Goal: Task Accomplishment & Management: Manage account settings

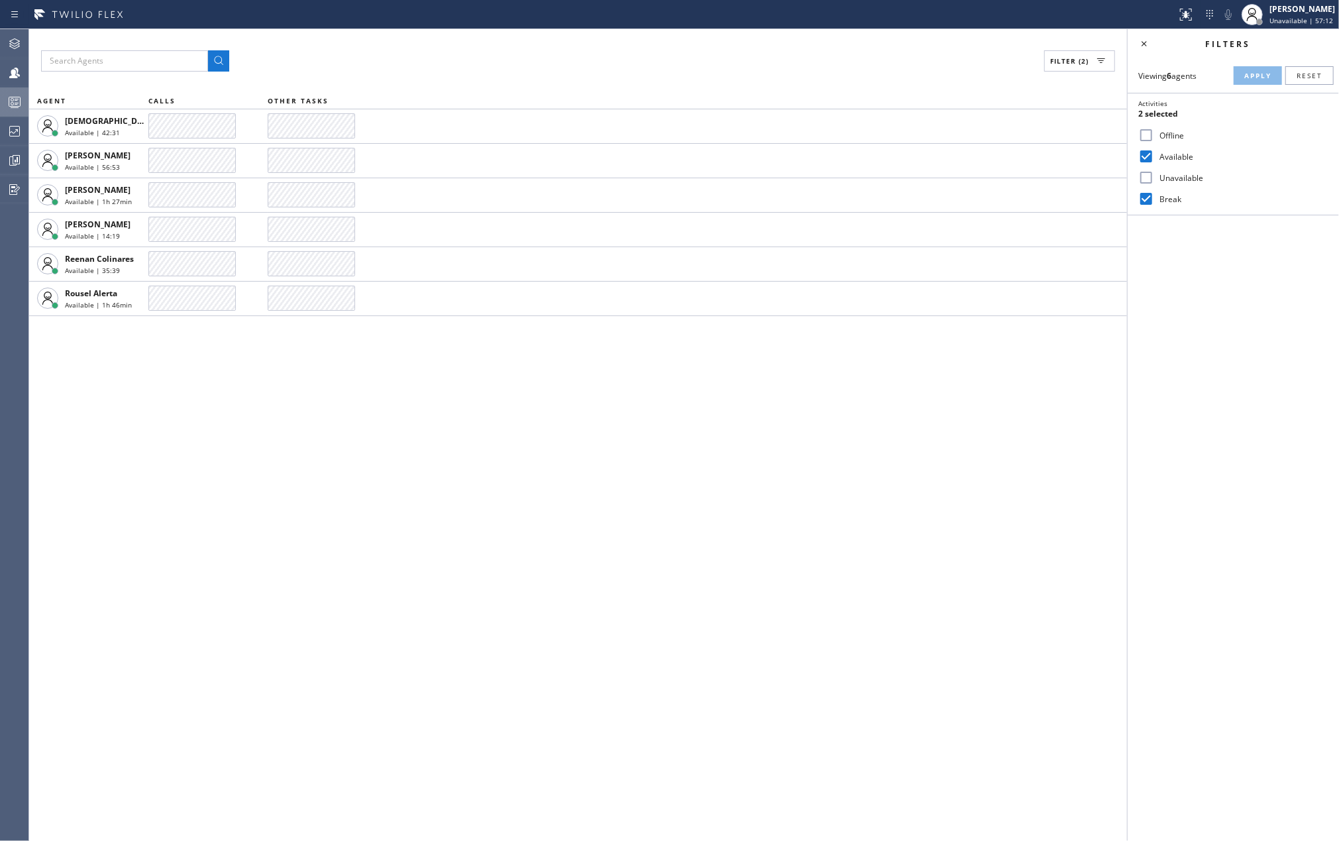
click at [9, 99] on rect at bounding box center [14, 101] width 11 height 9
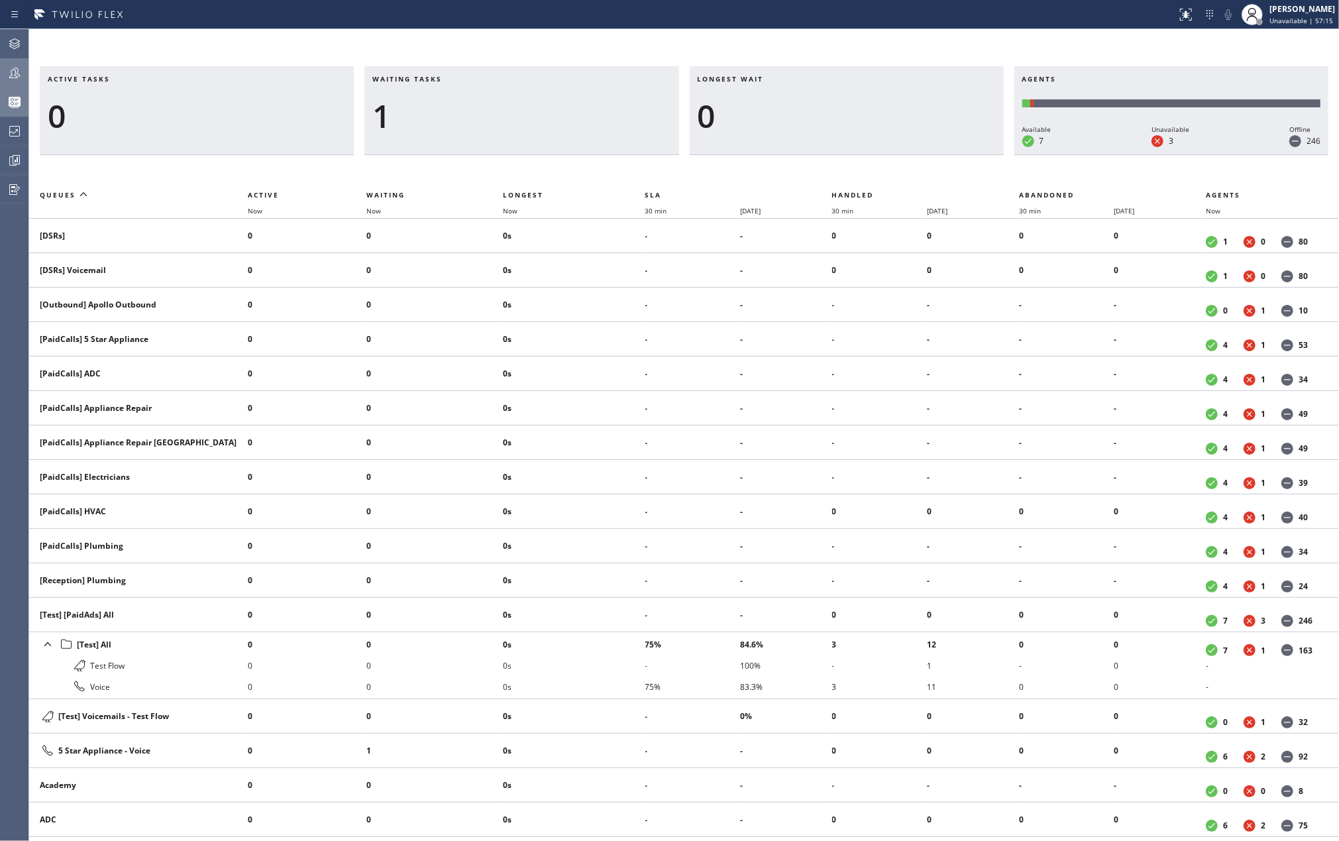
click at [19, 72] on icon at bounding box center [15, 73] width 16 height 16
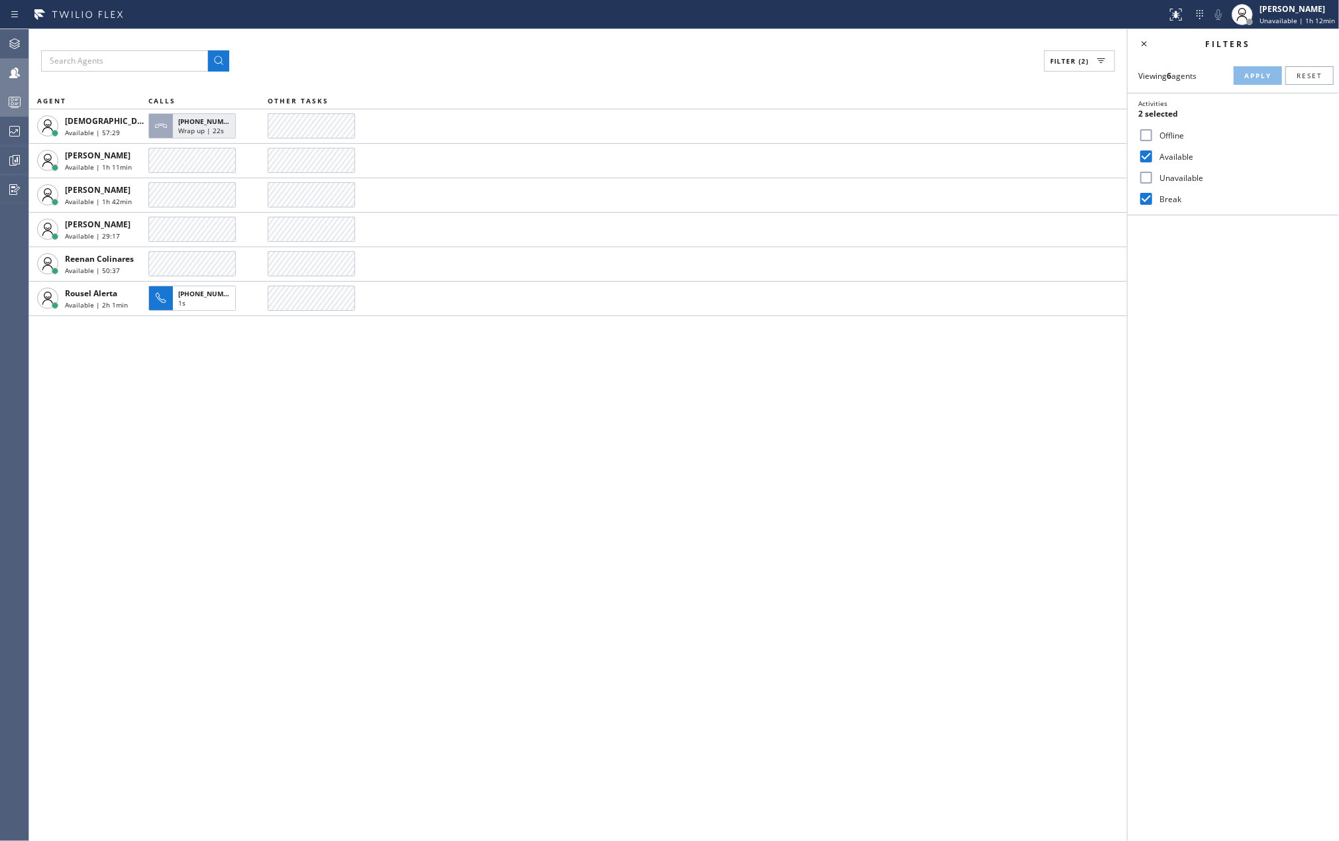
click at [94, 531] on div "Filter (2) AGENT CALLS OTHER TASKS [DEMOGRAPHIC_DATA][PERSON_NAME] Available | …" at bounding box center [578, 435] width 1098 height 812
click at [4, 102] on div at bounding box center [14, 102] width 29 height 16
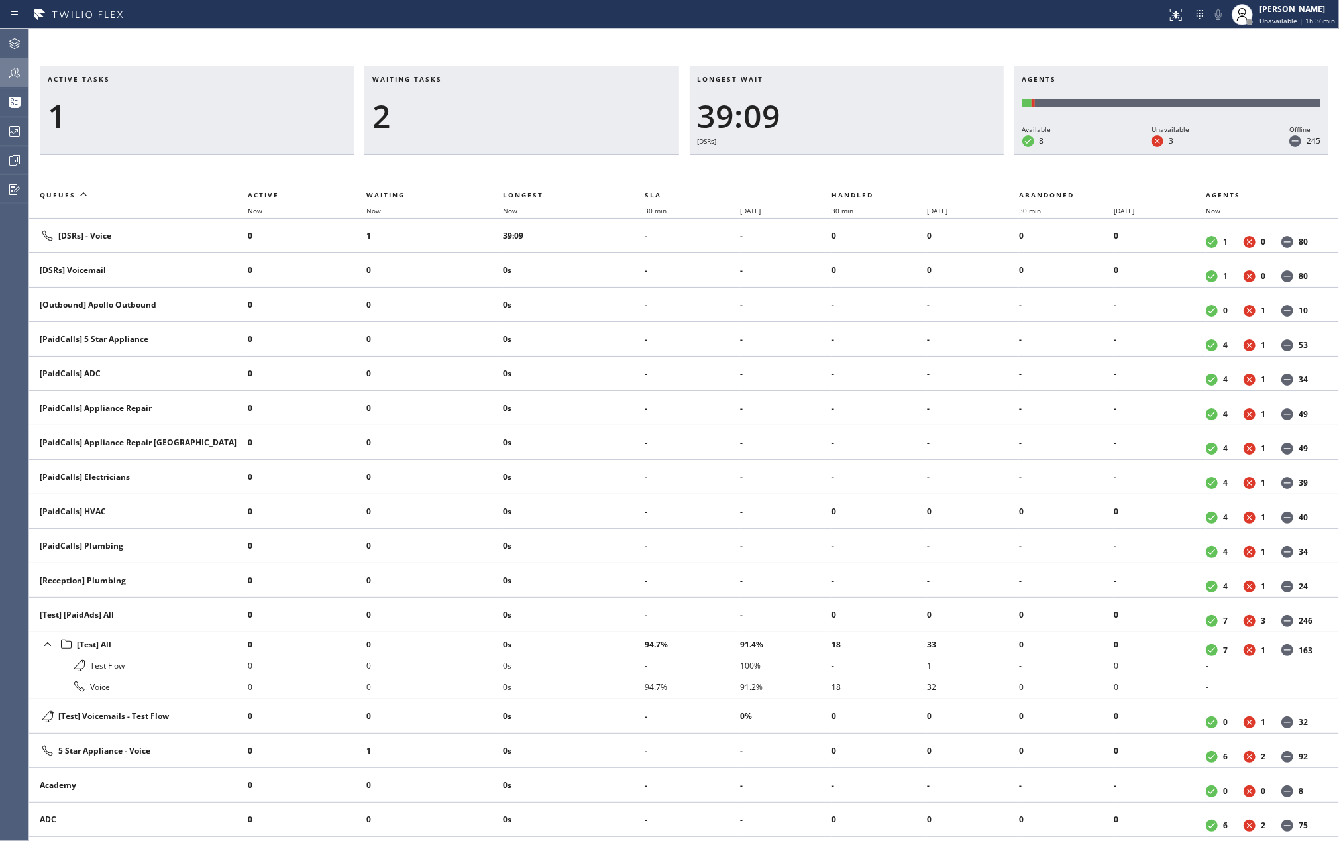
click at [80, 43] on div "Active tasks 1 Waiting tasks 2 Longest wait 39:09 [DSRs] Agents Available 8 Una…" at bounding box center [684, 435] width 1310 height 812
click at [11, 68] on icon at bounding box center [15, 73] width 16 height 16
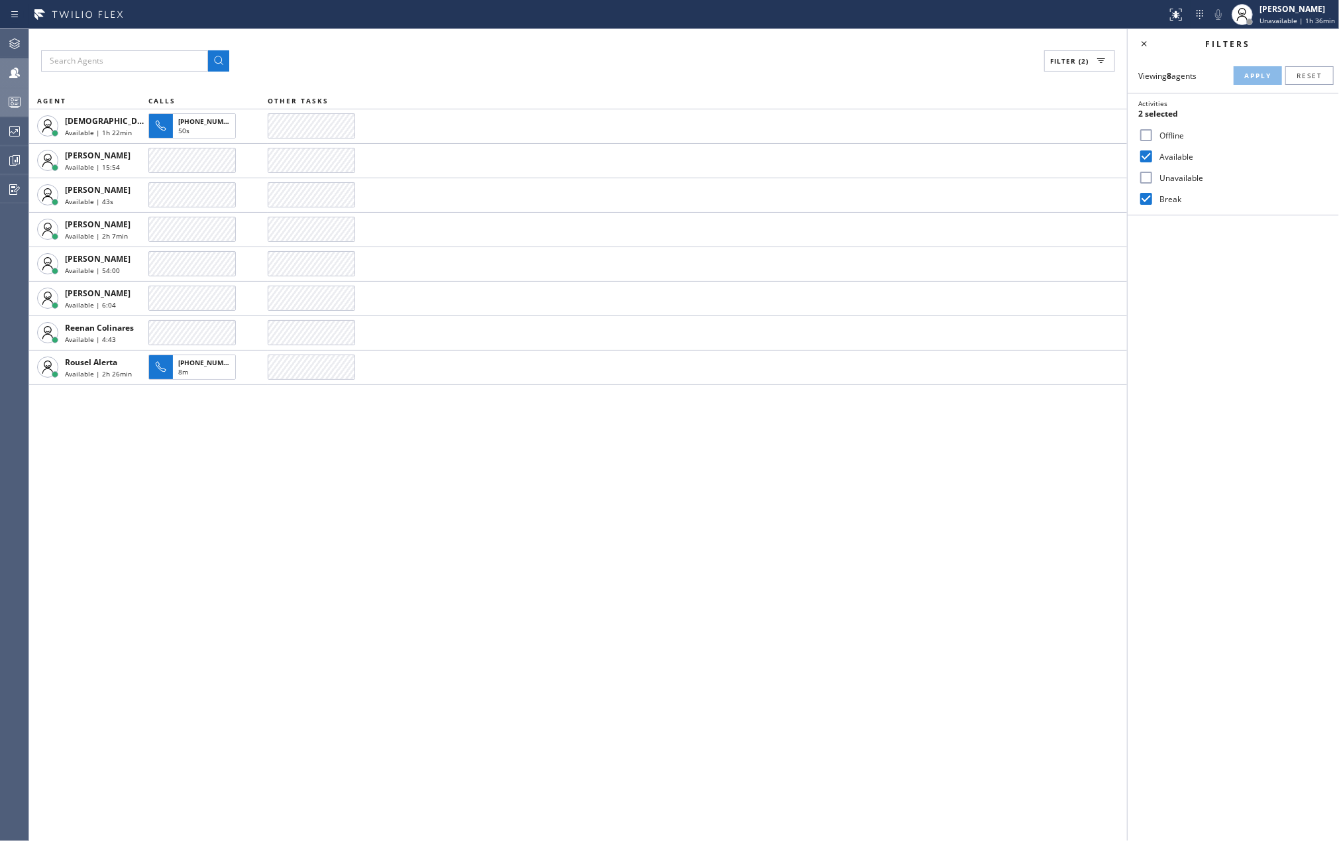
click at [17, 96] on icon at bounding box center [15, 102] width 16 height 16
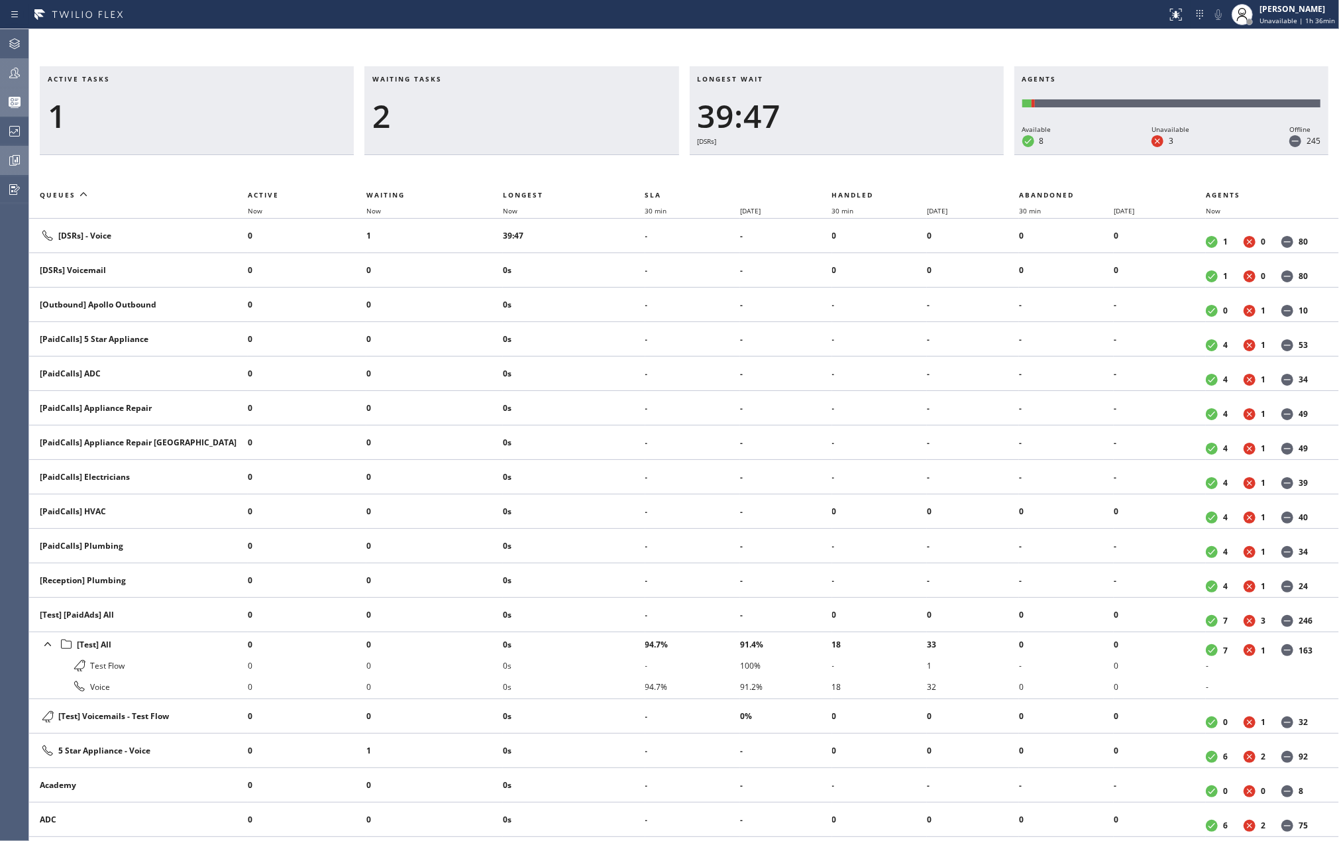
click at [13, 154] on icon at bounding box center [15, 160] width 16 height 16
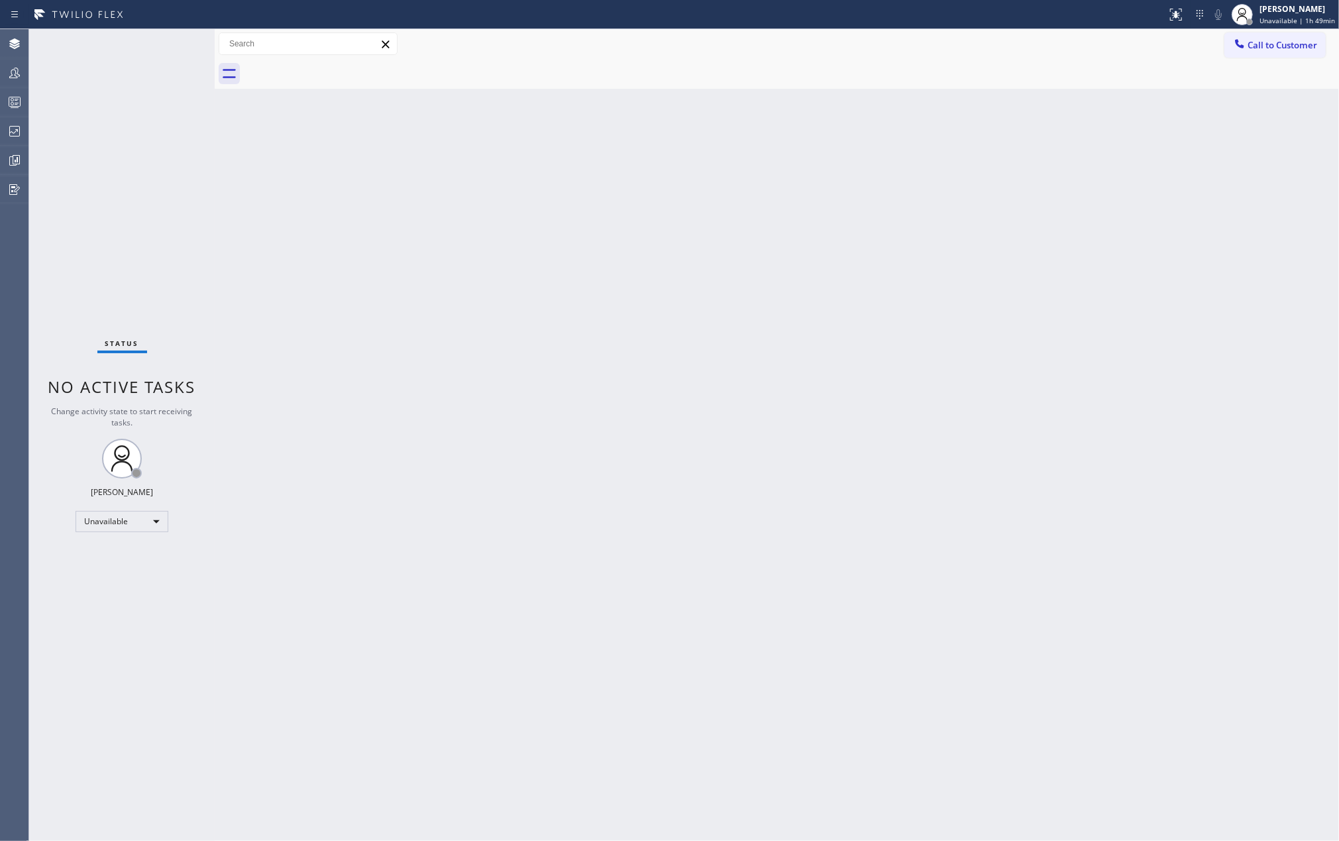
drag, startPoint x: 72, startPoint y: 219, endPoint x: 37, endPoint y: 159, distance: 69.2
click at [72, 219] on div "Status No active tasks Change activity state to start receiving tasks. Jovelle …" at bounding box center [122, 435] width 186 height 812
click at [17, 72] on icon at bounding box center [15, 73] width 16 height 16
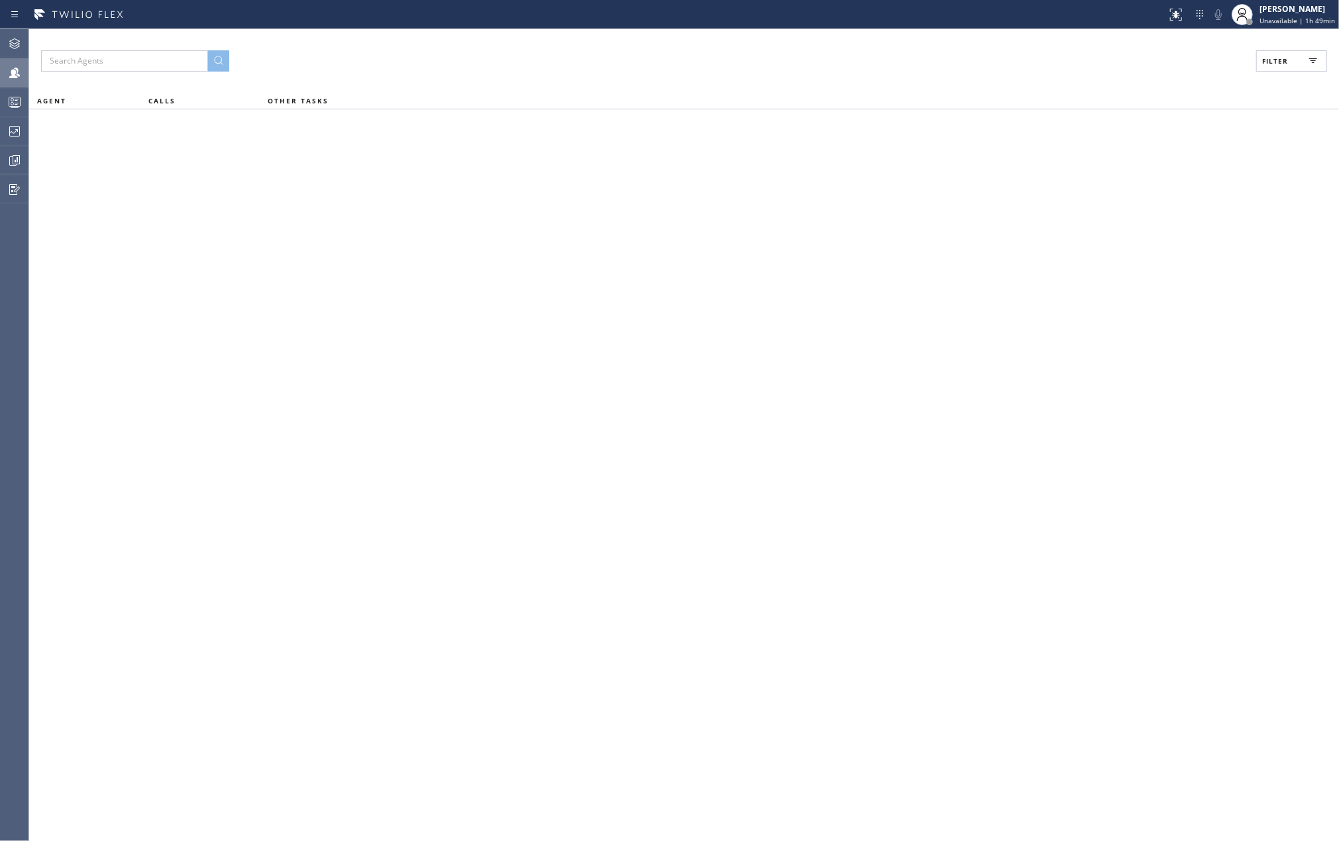
click at [1279, 59] on span "Filter" at bounding box center [1275, 60] width 26 height 9
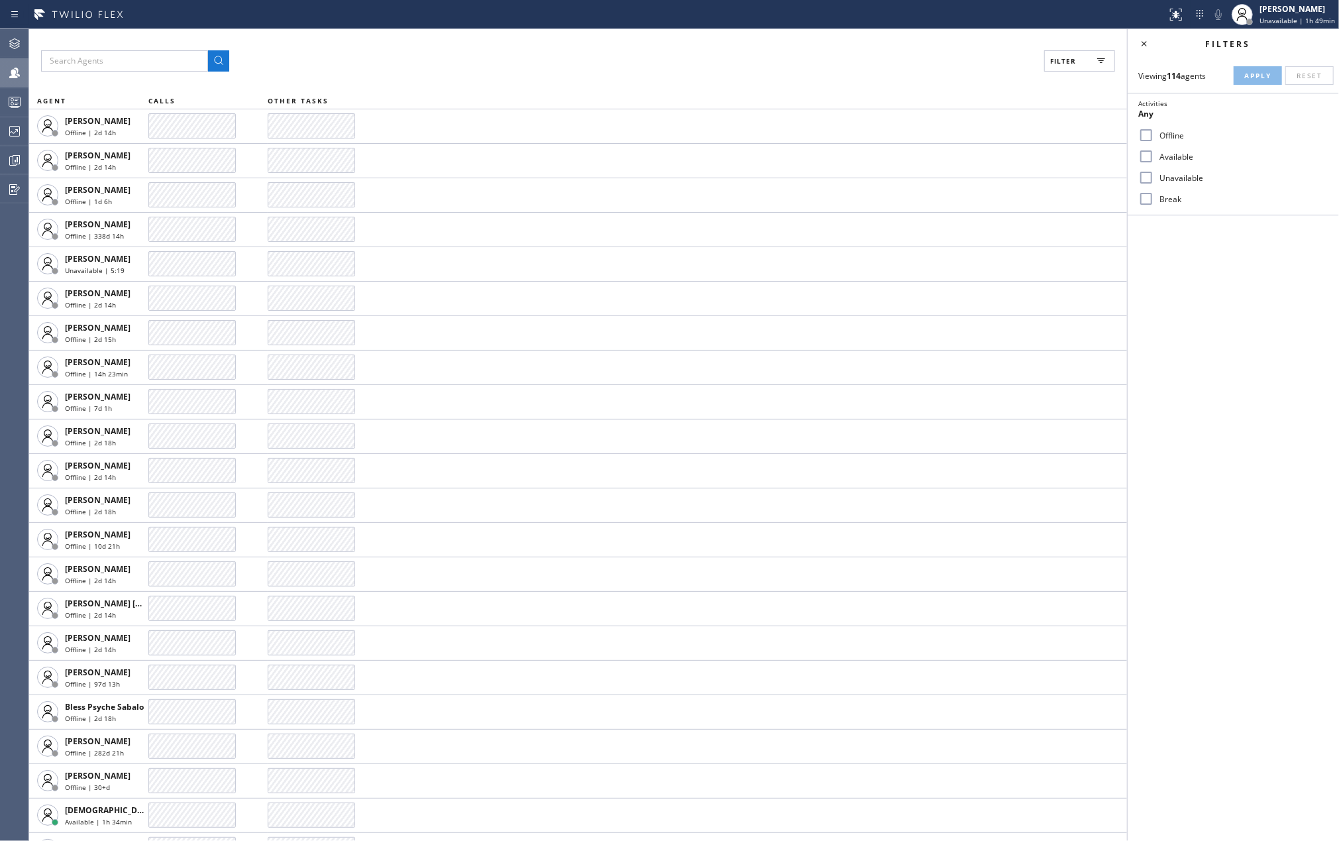
click at [1148, 152] on input "Available" at bounding box center [1146, 156] width 16 height 16
checkbox input "true"
click at [1151, 195] on input "Break" at bounding box center [1146, 199] width 16 height 16
checkbox input "true"
click at [1246, 71] on span "Apply" at bounding box center [1257, 75] width 27 height 9
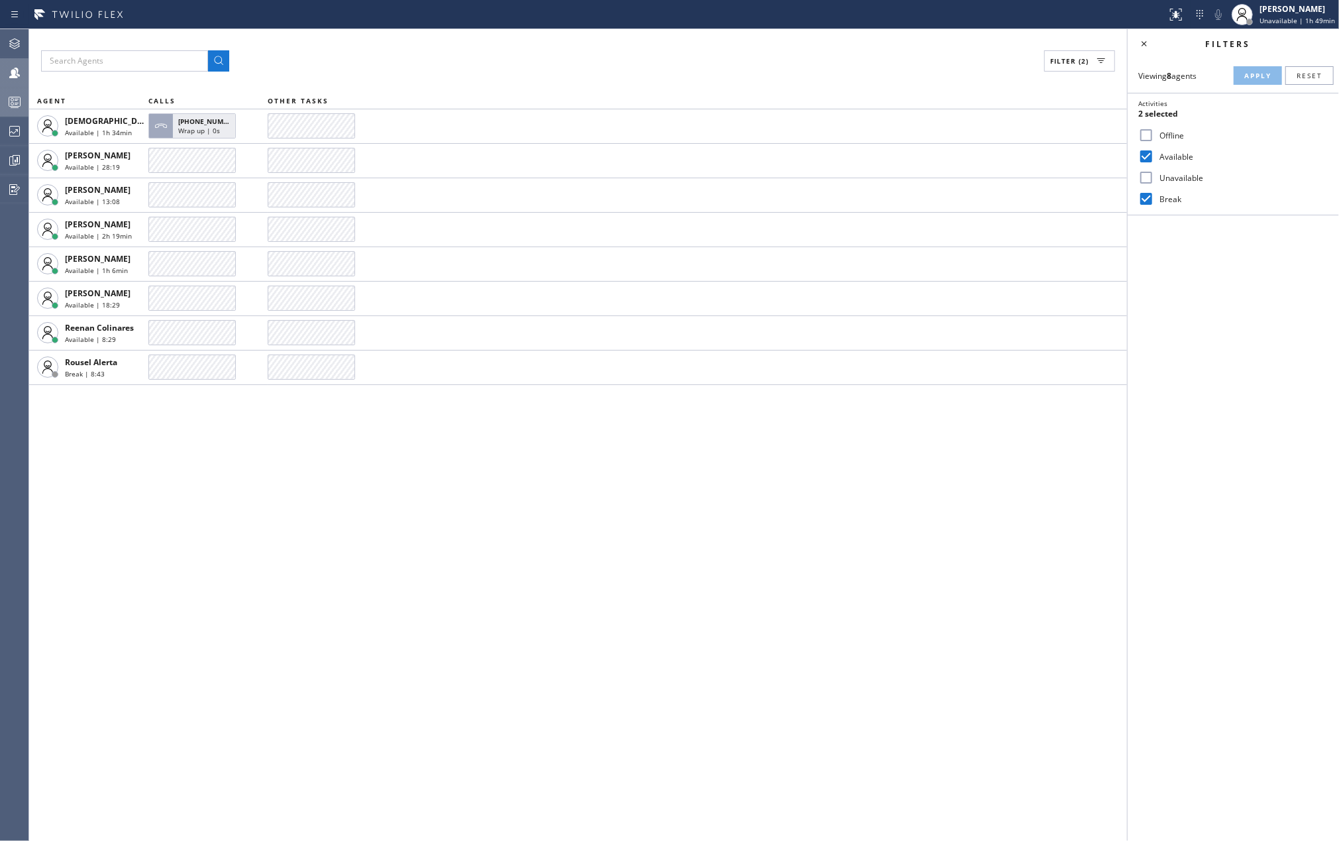
click at [8, 99] on icon at bounding box center [15, 102] width 16 height 16
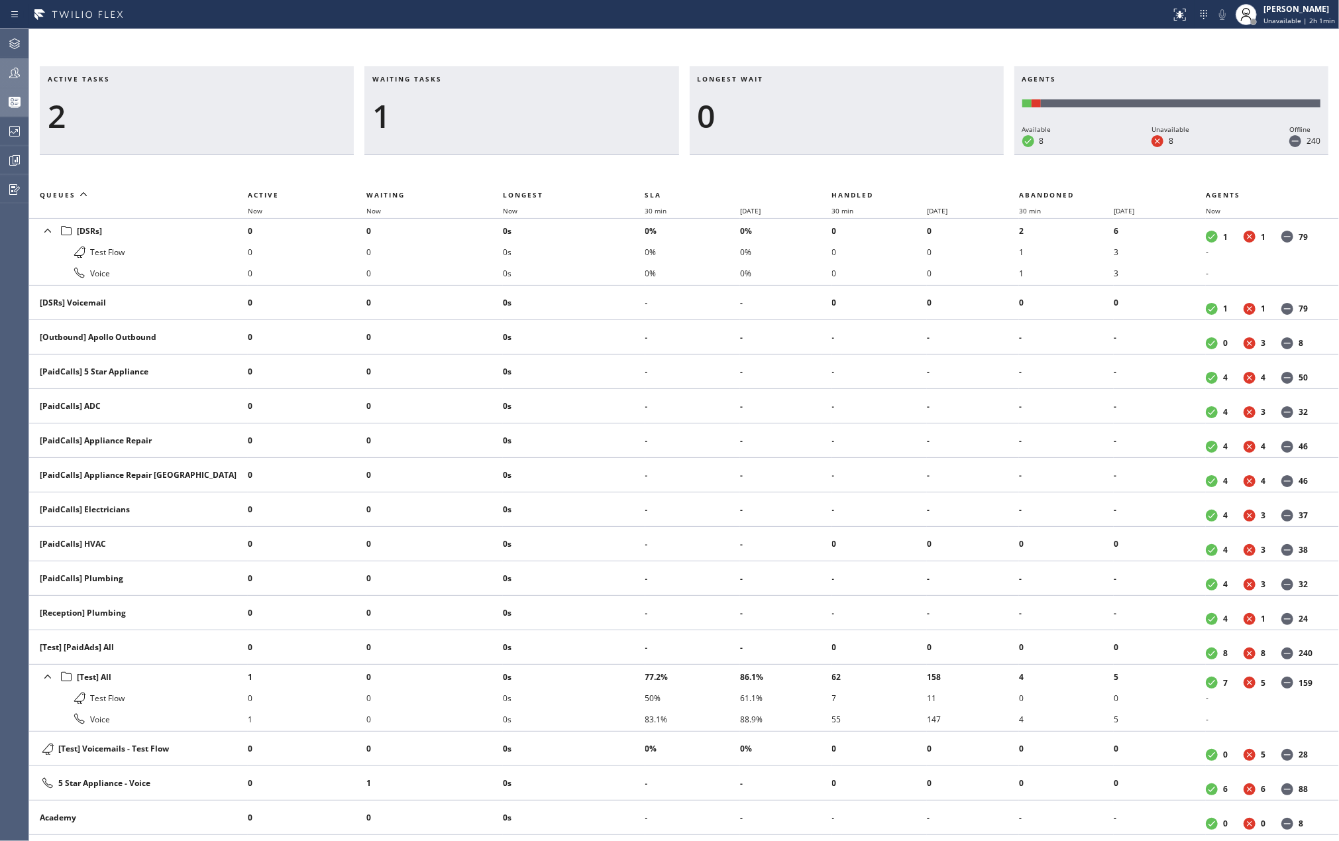
click at [22, 76] on icon at bounding box center [15, 73] width 16 height 16
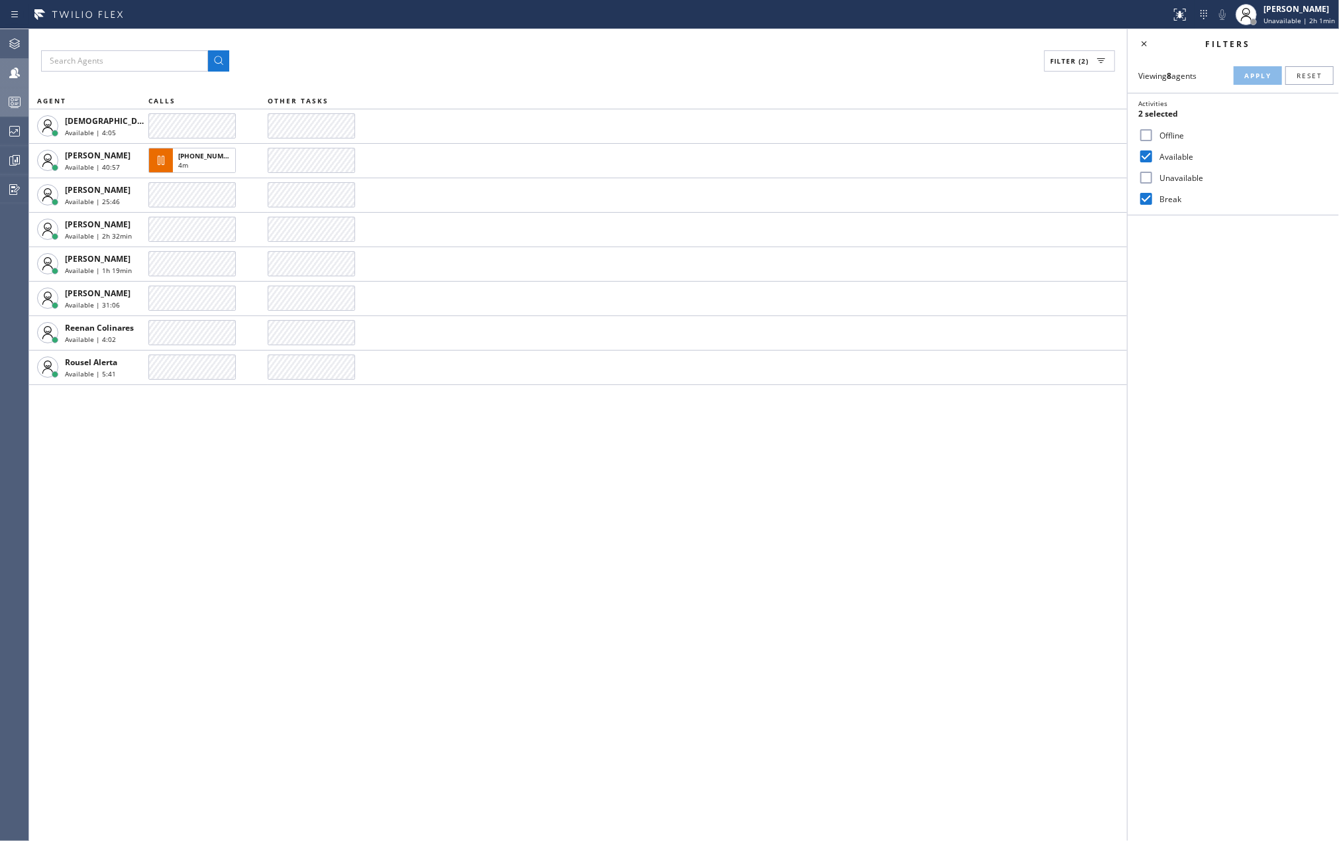
click at [17, 97] on rect at bounding box center [14, 101] width 11 height 9
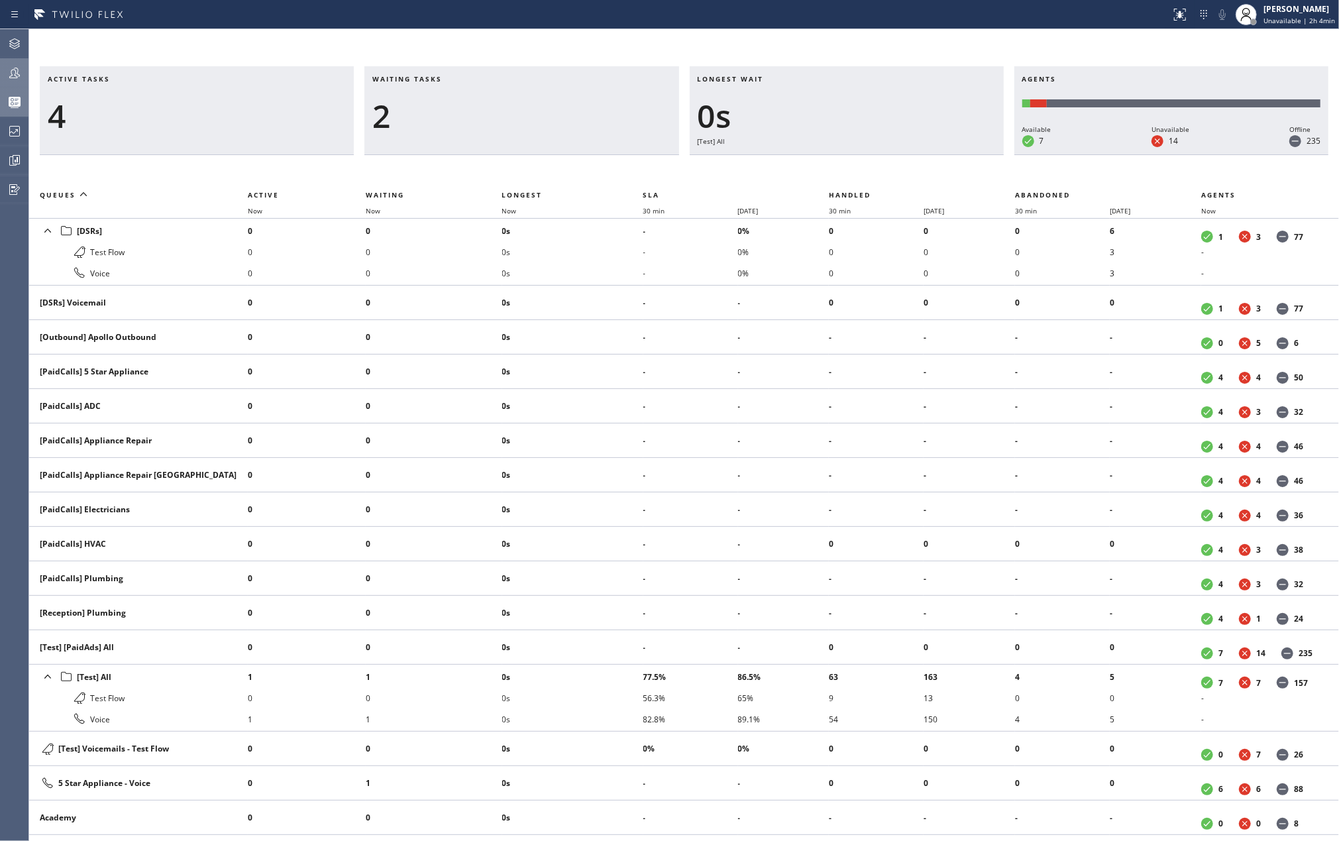
click at [20, 72] on icon at bounding box center [15, 73] width 16 height 16
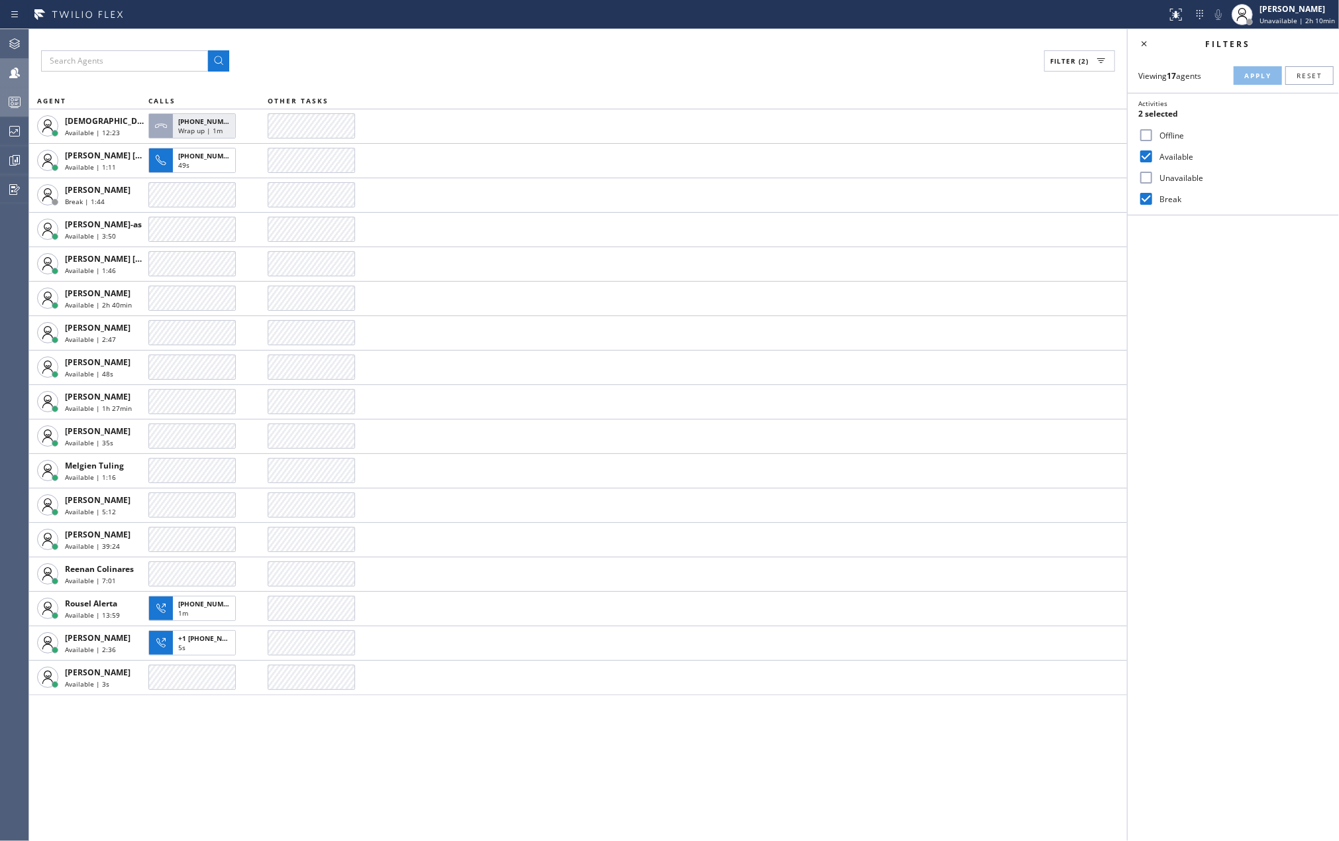
click at [9, 99] on rect at bounding box center [14, 101] width 11 height 9
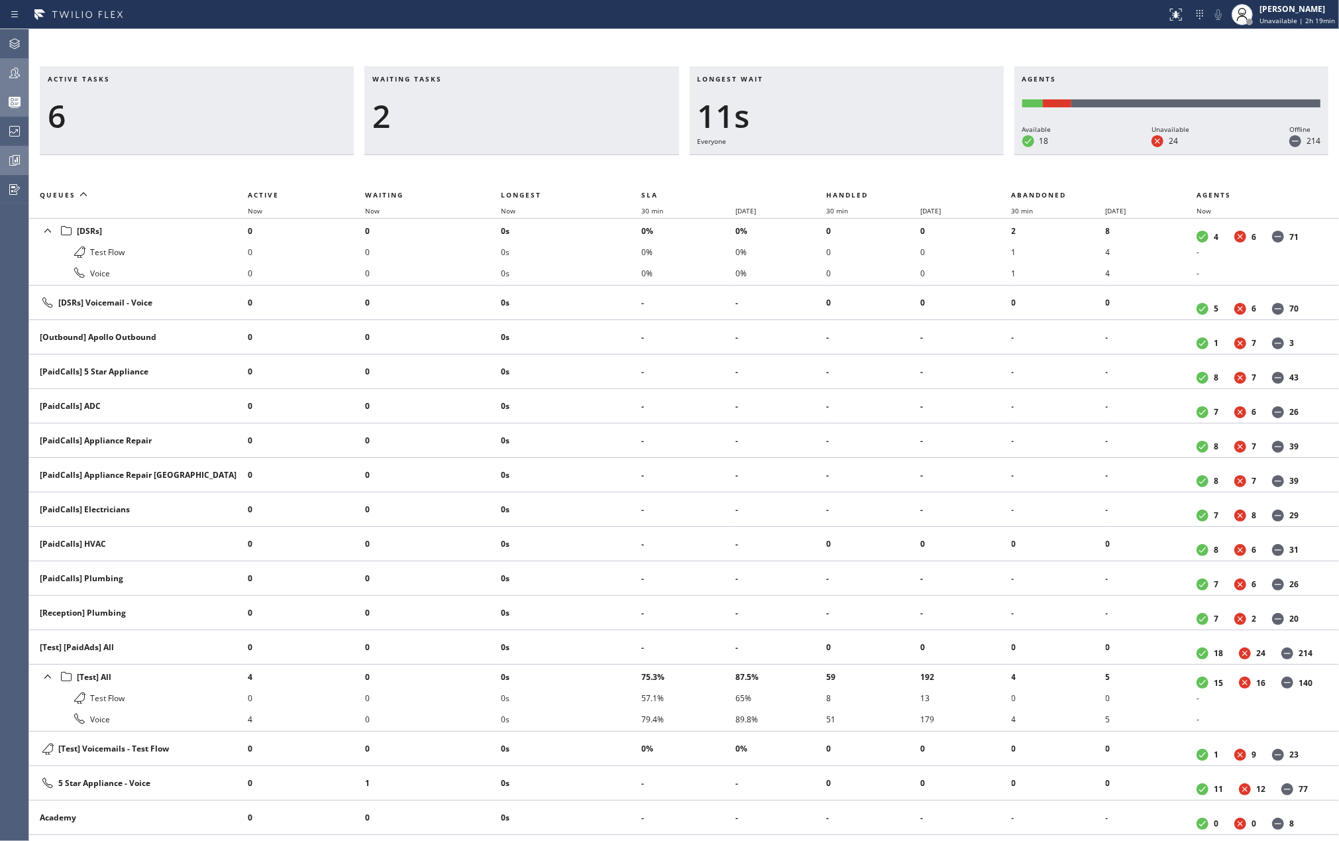
click at [20, 156] on icon at bounding box center [15, 160] width 16 height 16
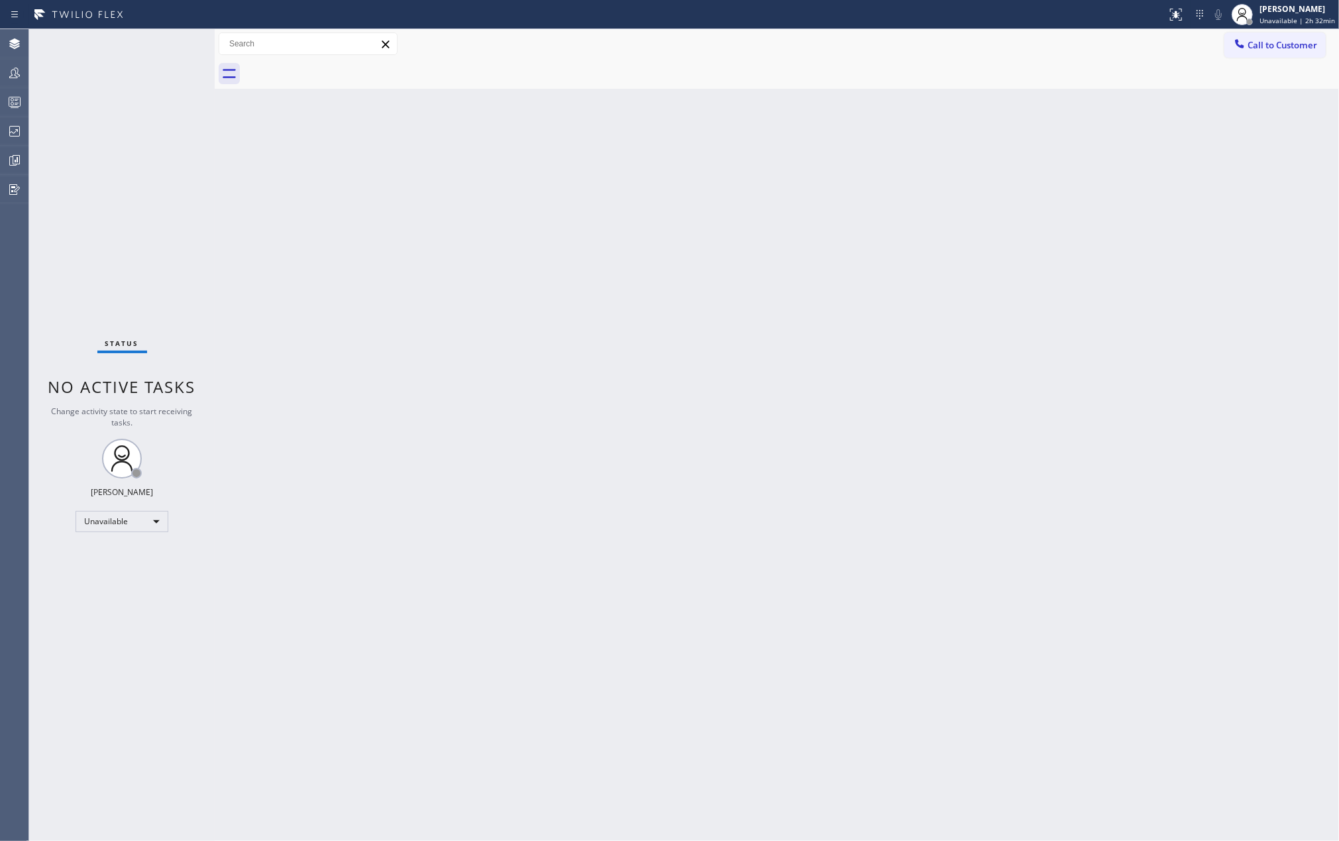
click at [133, 94] on div "Status No active tasks Change activity state to start receiving tasks. [PERSON_…" at bounding box center [122, 435] width 186 height 812
click at [11, 60] on div at bounding box center [14, 73] width 29 height 27
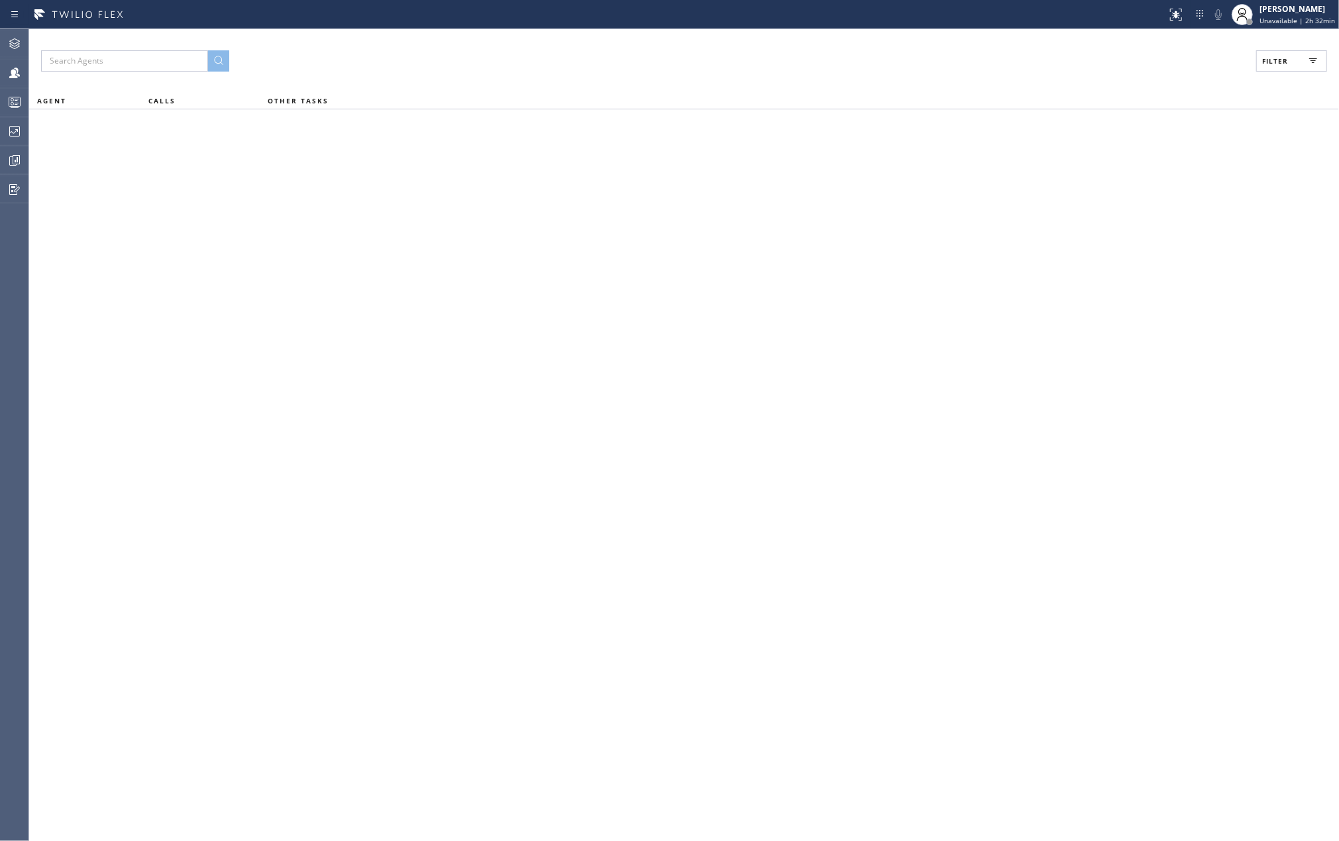
click at [1291, 62] on button "Filter" at bounding box center [1291, 60] width 71 height 21
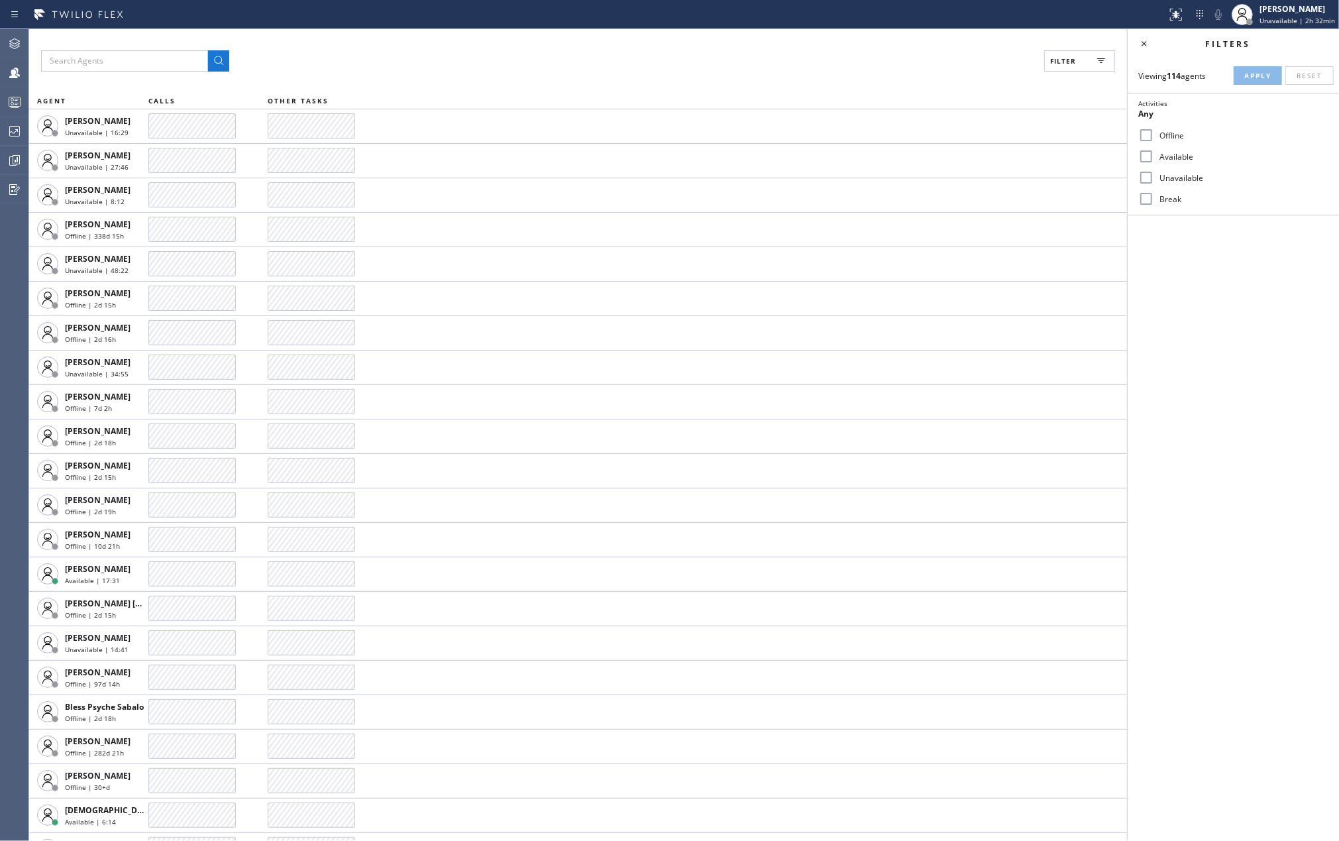
click at [1143, 152] on input "Available" at bounding box center [1146, 156] width 16 height 16
checkbox input "true"
click at [1145, 197] on input "Break" at bounding box center [1146, 199] width 16 height 16
checkbox input "true"
click at [1244, 73] on span "Apply" at bounding box center [1257, 75] width 27 height 9
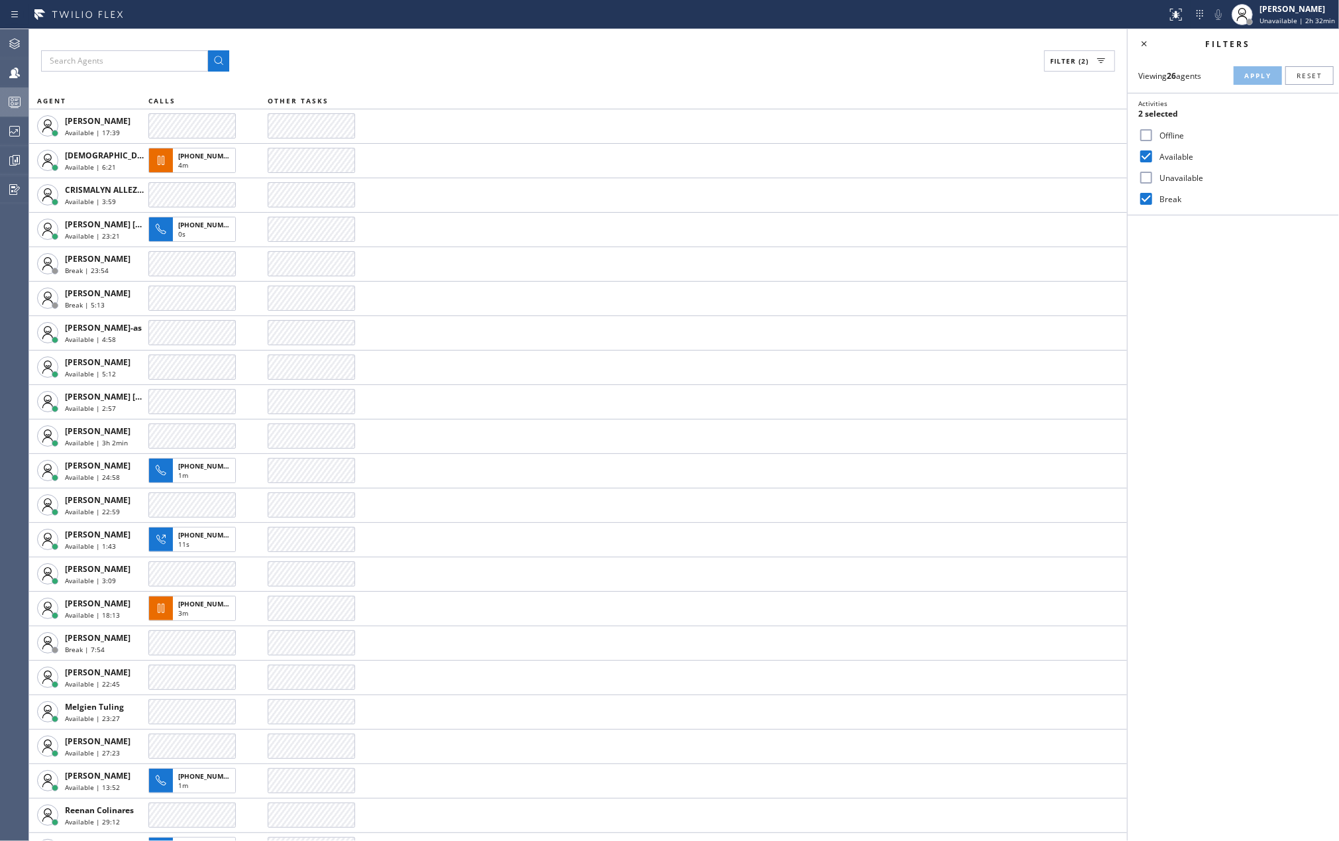
click at [4, 101] on div at bounding box center [14, 102] width 29 height 16
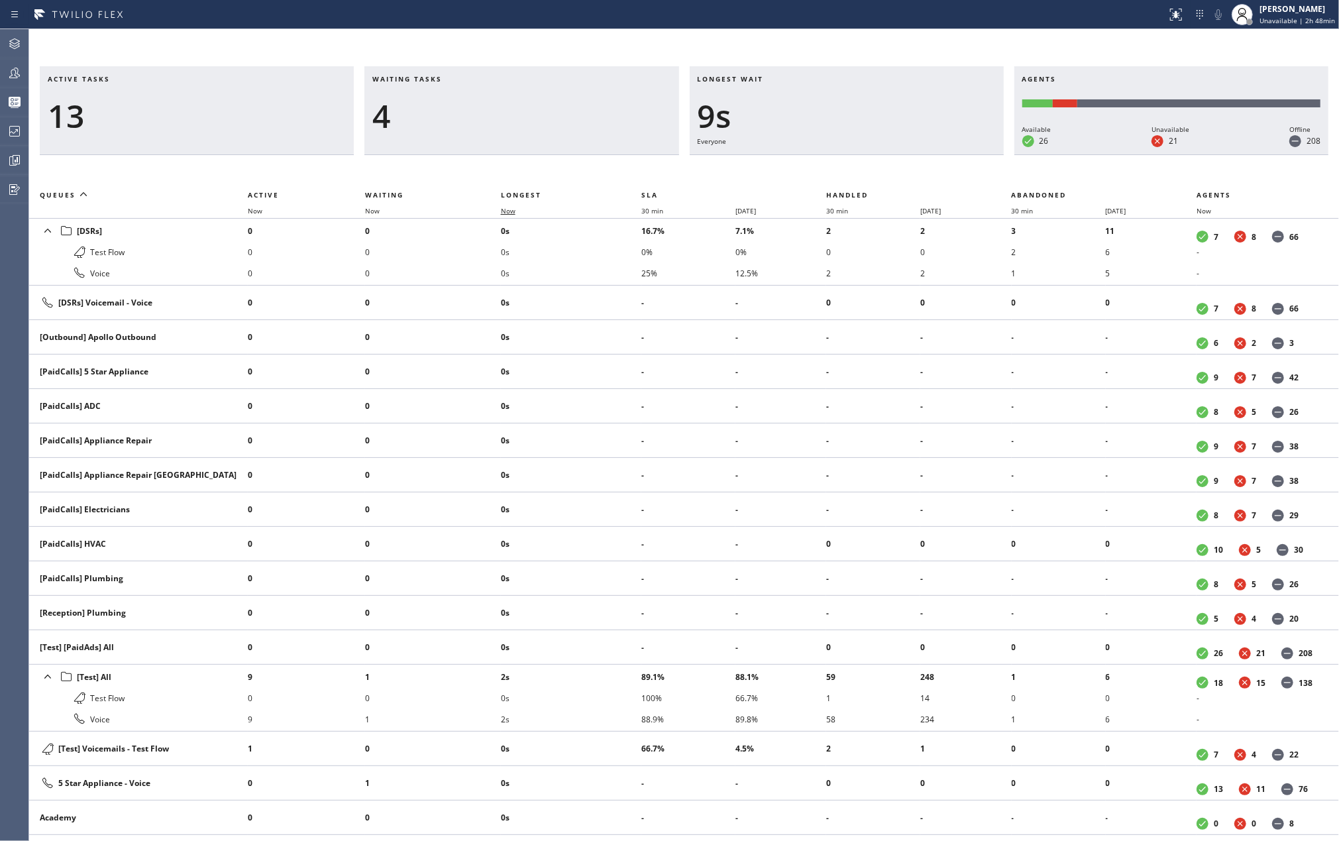
click at [509, 208] on span "Now" at bounding box center [508, 210] width 15 height 9
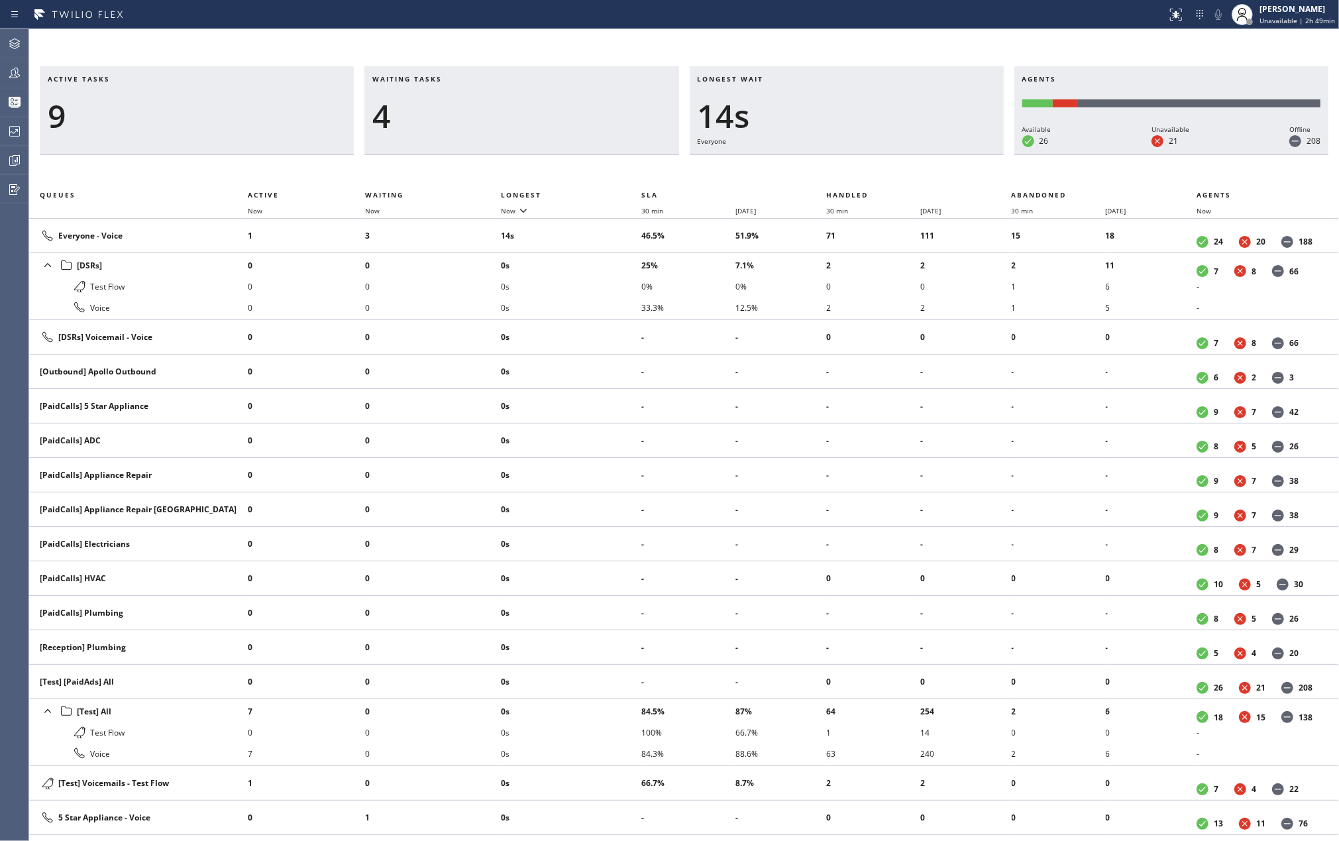
click at [962, 36] on div "Active tasks 9 Waiting tasks 4 Longest wait 14s Everyone Agents Available 26 Un…" at bounding box center [684, 435] width 1310 height 812
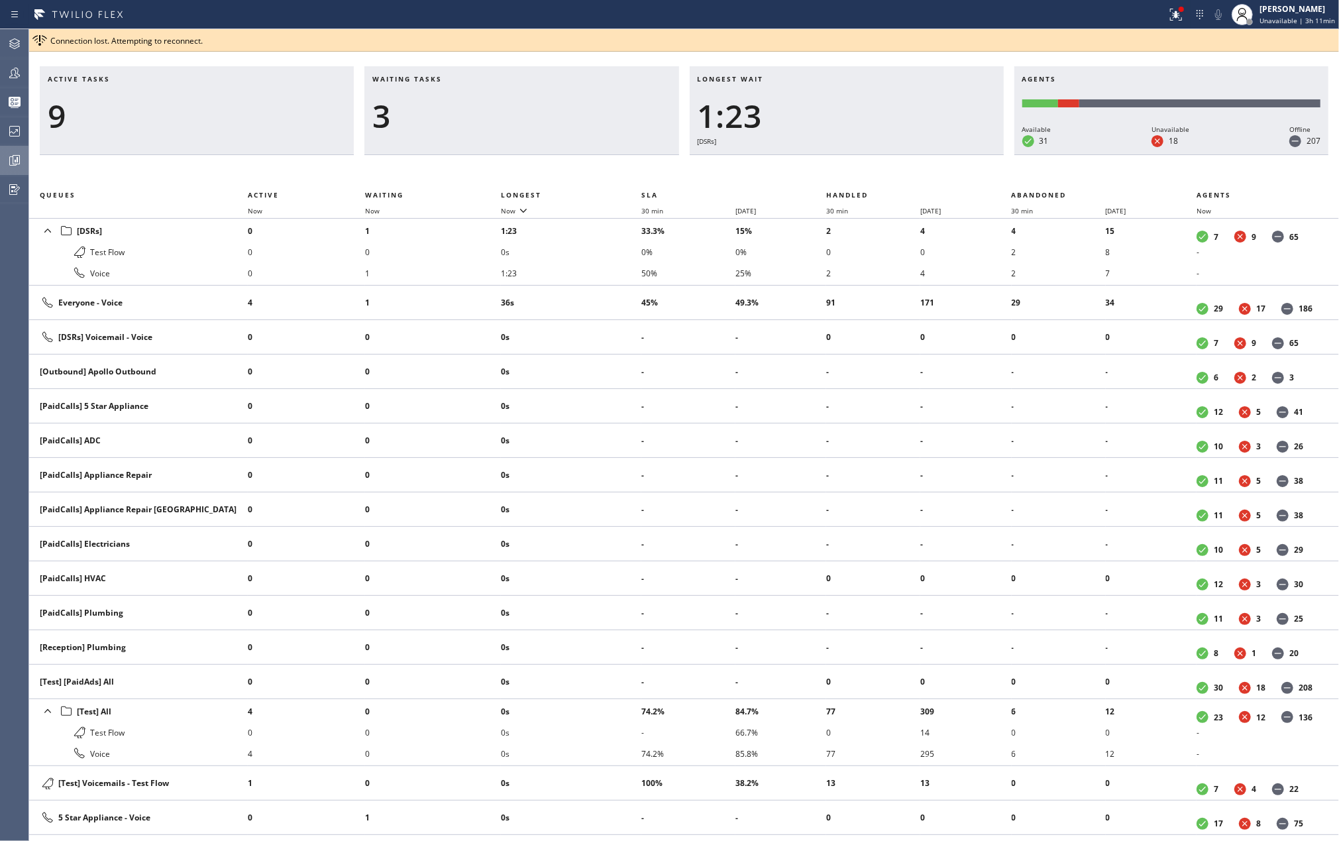
click at [11, 162] on icon at bounding box center [15, 160] width 16 height 16
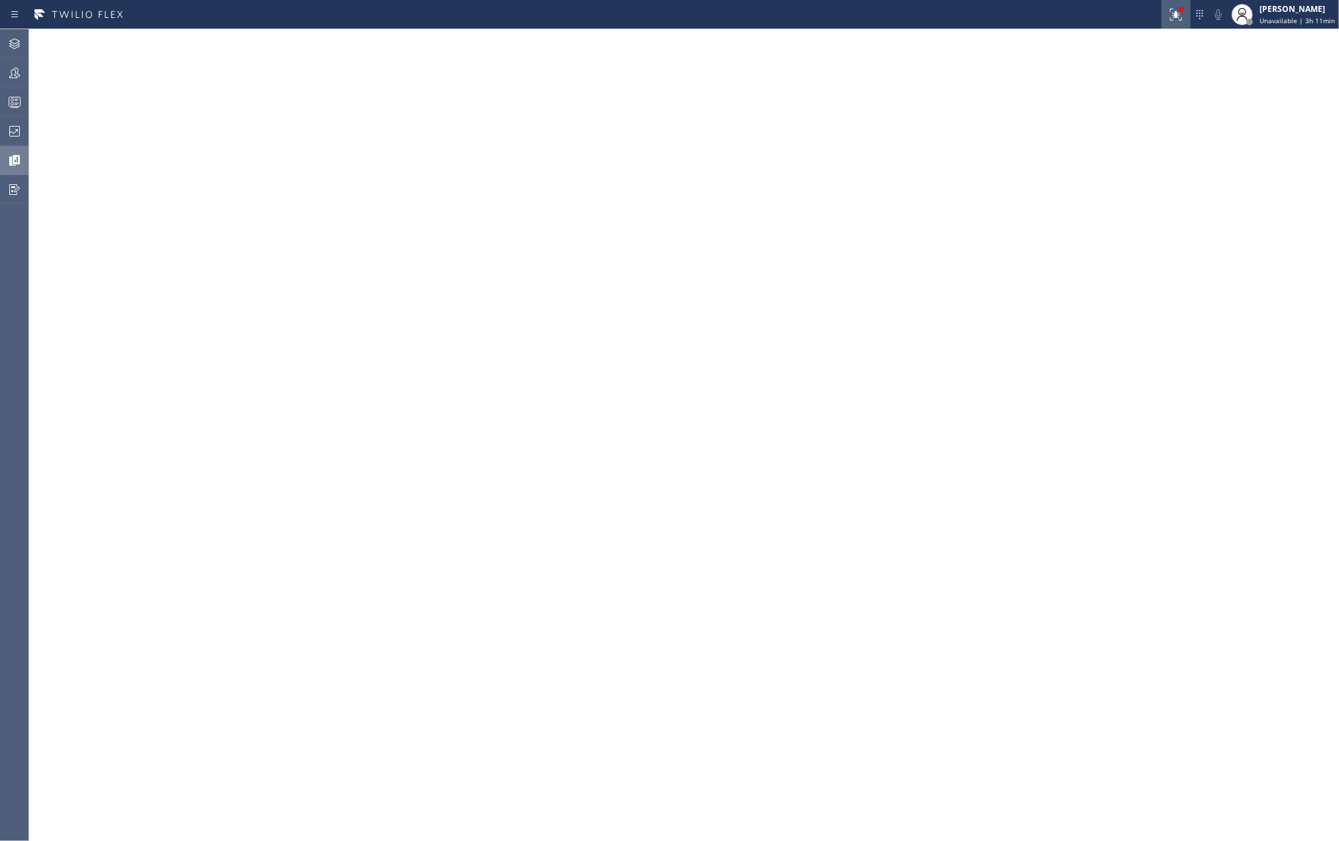
click at [1177, 11] on icon at bounding box center [1176, 15] width 16 height 16
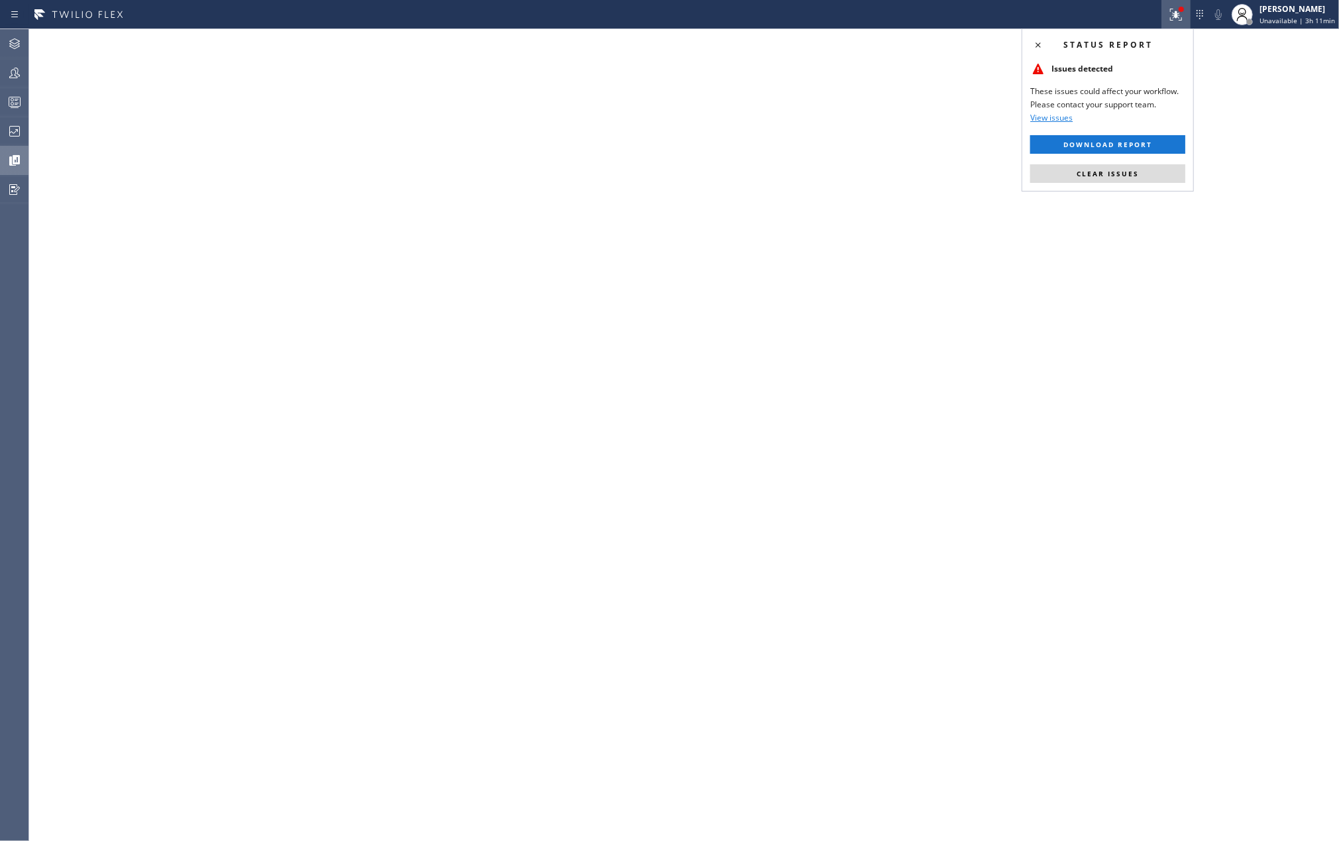
click at [1129, 168] on button "Clear issues" at bounding box center [1107, 173] width 155 height 19
